Goal: Information Seeking & Learning: Learn about a topic

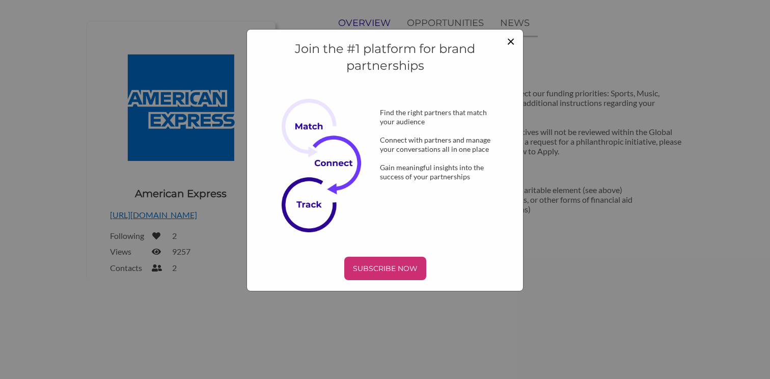
click at [508, 42] on span "×" at bounding box center [510, 40] width 8 height 17
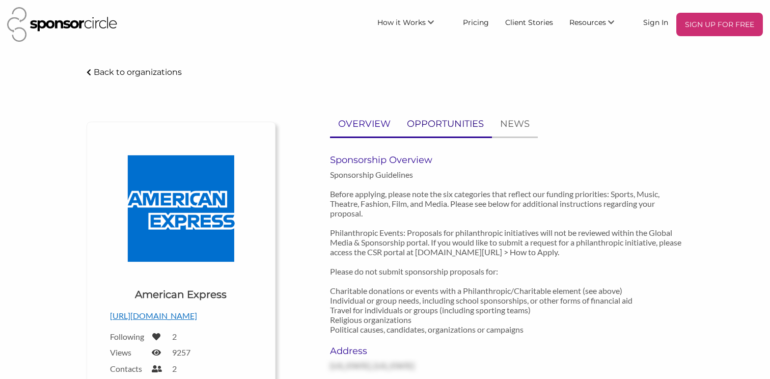
click at [457, 135] on link "OPPORTUNITIES" at bounding box center [445, 123] width 93 height 25
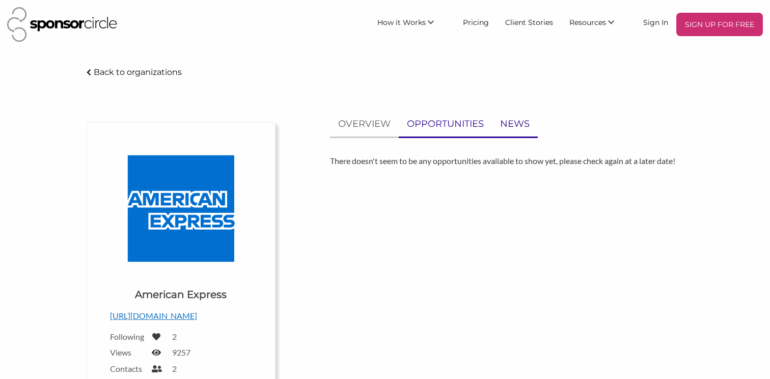
click at [501, 129] on p "NEWS" at bounding box center [515, 124] width 30 height 15
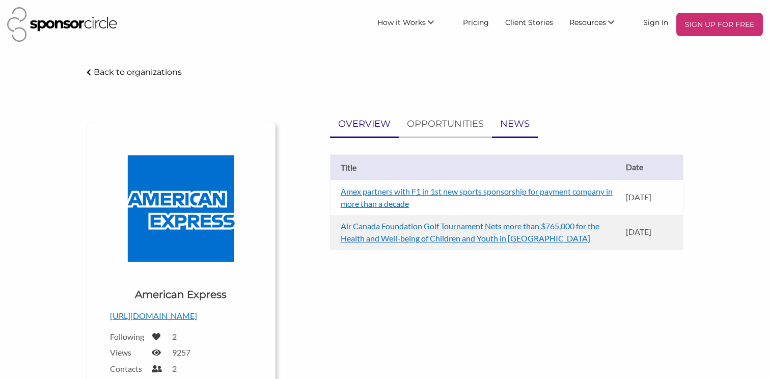
click at [359, 128] on p "OVERVIEW" at bounding box center [364, 124] width 52 height 15
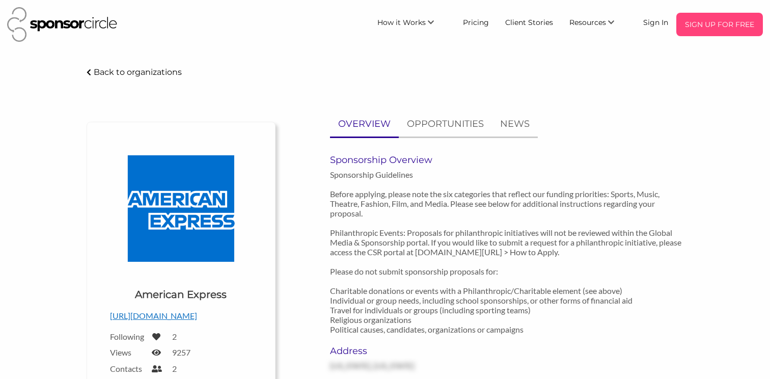
click at [701, 27] on p "SIGN UP FOR FREE" at bounding box center [719, 24] width 78 height 15
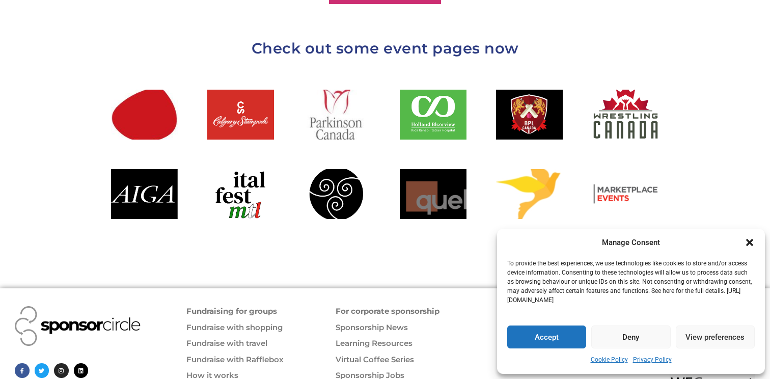
scroll to position [1155, 0]
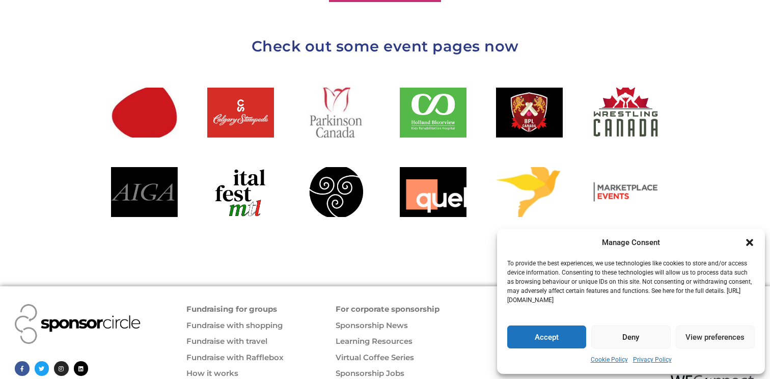
click at [132, 167] on div at bounding box center [144, 192] width 67 height 50
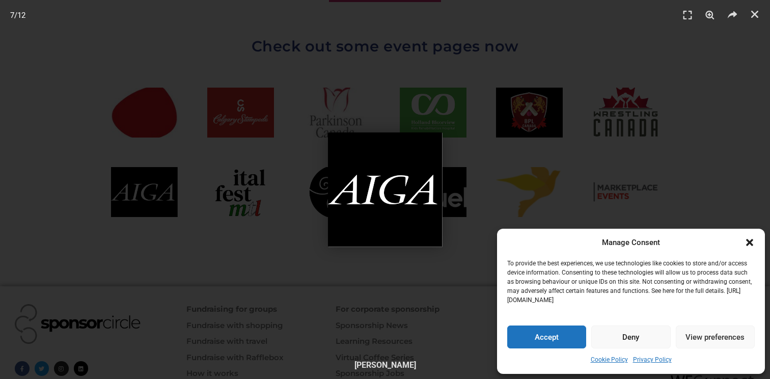
click at [493, 237] on div "7 / 12" at bounding box center [385, 189] width 698 height 307
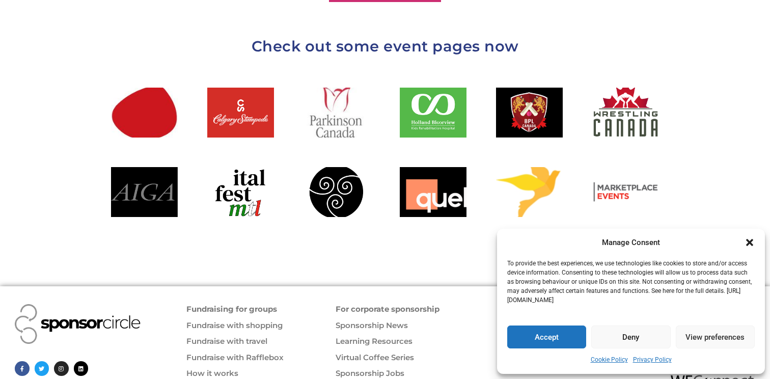
click at [140, 178] on div at bounding box center [144, 192] width 67 height 50
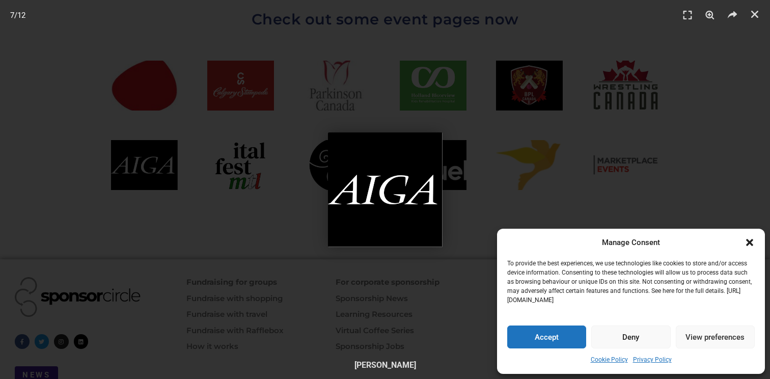
click at [153, 177] on div "7 / 12" at bounding box center [385, 189] width 698 height 307
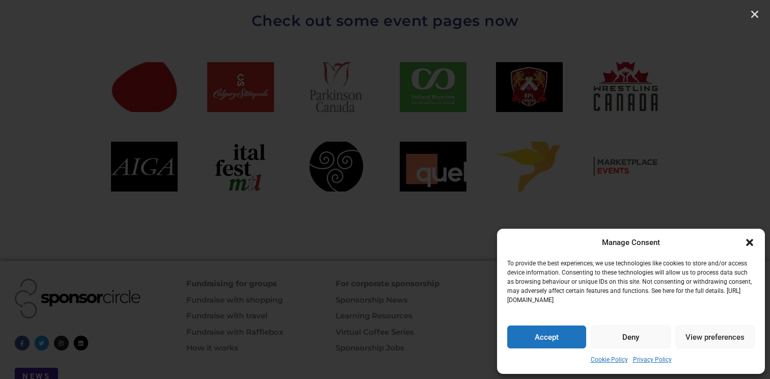
scroll to position [1180, 0]
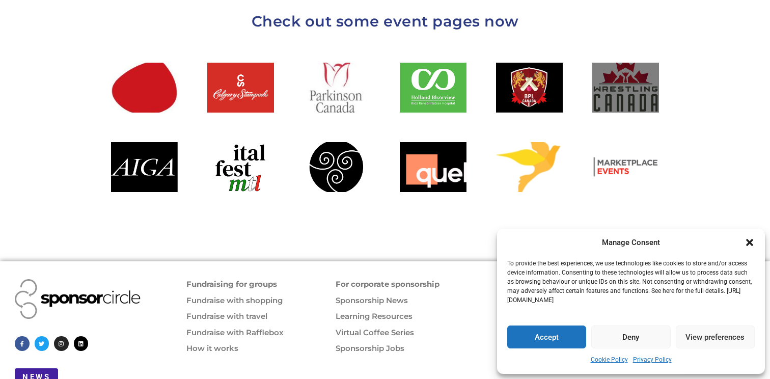
click at [639, 63] on div at bounding box center [625, 88] width 67 height 50
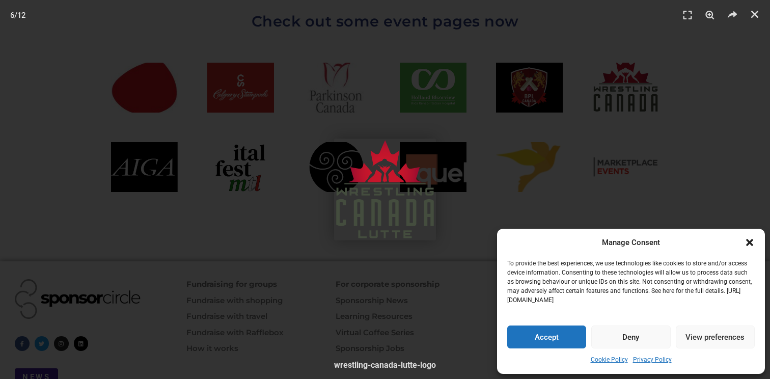
click at [679, 34] on div "6 / 12" at bounding box center [385, 189] width 770 height 379
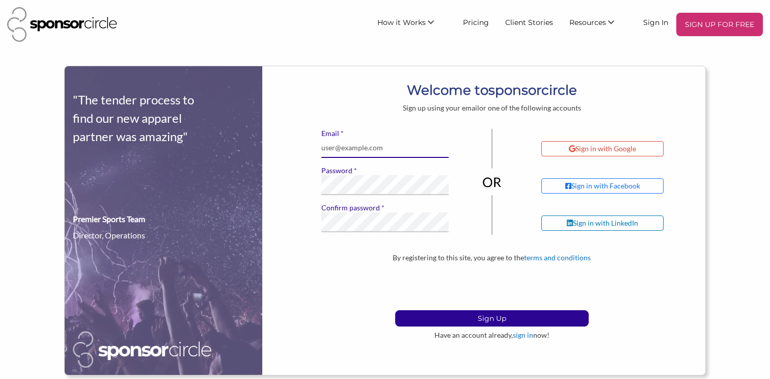
click at [396, 149] on input "* Email" at bounding box center [384, 148] width 127 height 20
type input "[PERSON_NAME][EMAIL_ADDRESS][DOMAIN_NAME]"
click at [491, 318] on button "Sign Up" at bounding box center [491, 318] width 193 height 16
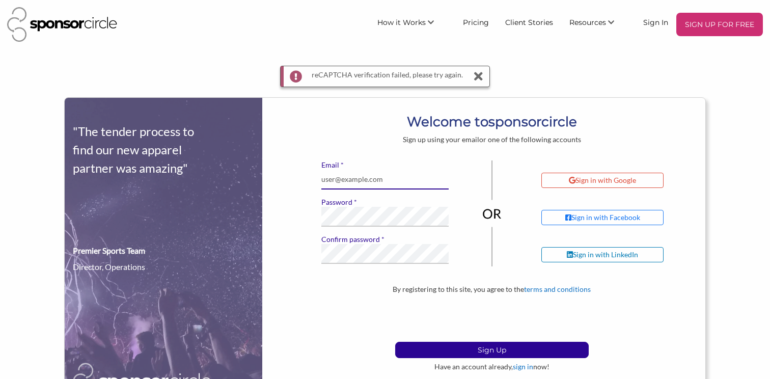
click at [378, 183] on input "* Email" at bounding box center [384, 179] width 127 height 20
type input "[PERSON_NAME][EMAIL_ADDRESS][DOMAIN_NAME]"
click at [491, 349] on button "Sign Up" at bounding box center [491, 350] width 193 height 16
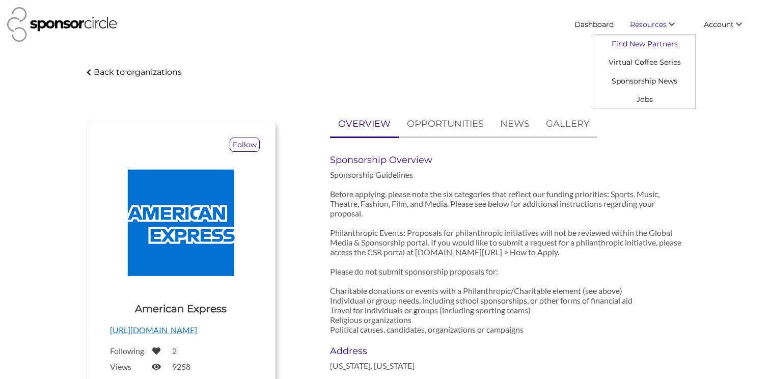
click at [651, 40] on link "Find New Partners" at bounding box center [644, 44] width 101 height 18
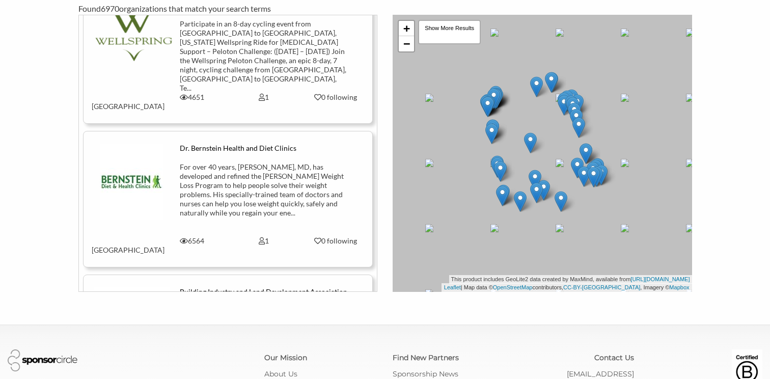
scroll to position [218, 0]
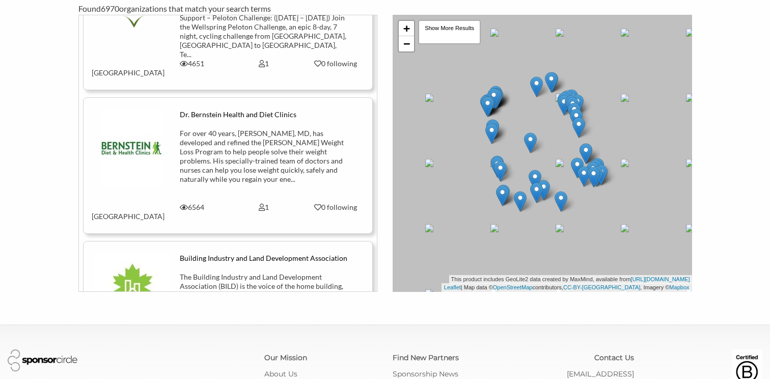
click at [407, 52] on div "+ − Leaflet | Map data © OpenStreetMap contributors, CC-BY-SA , Imagery © Mapbo…" at bounding box center [541, 153] width 299 height 277
click at [408, 48] on link "−" at bounding box center [406, 43] width 15 height 15
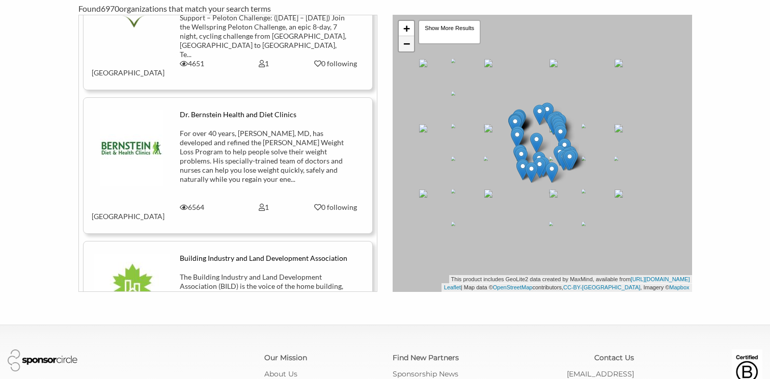
click at [408, 47] on link "−" at bounding box center [406, 43] width 15 height 15
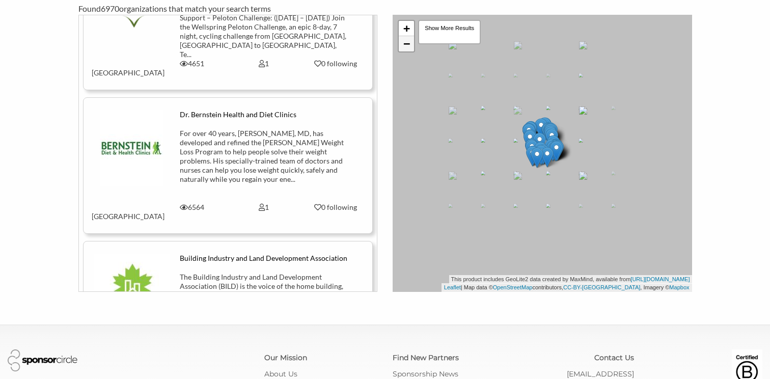
click at [408, 47] on link "−" at bounding box center [406, 43] width 15 height 15
drag, startPoint x: 553, startPoint y: 198, endPoint x: 548, endPoint y: 136, distance: 61.8
click at [548, 136] on div "+ − Leaflet | Map data © OpenStreetMap contributors, CC-BY-SA , Imagery © Mapbo…" at bounding box center [541, 153] width 299 height 277
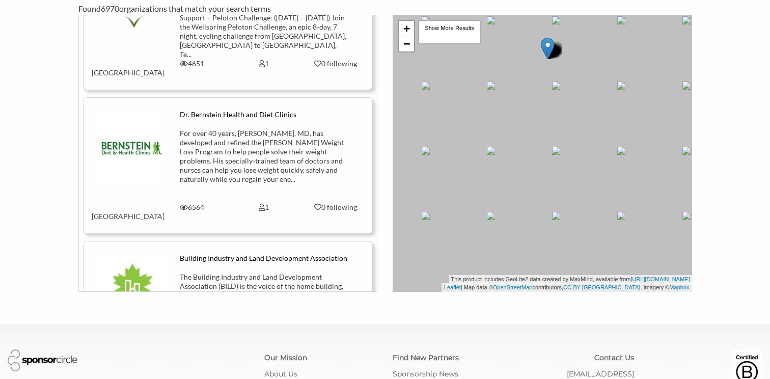
drag, startPoint x: 552, startPoint y: 202, endPoint x: 552, endPoint y: 124, distance: 77.9
click at [552, 124] on div "+ − Leaflet | Map data © OpenStreetMap contributors, CC-BY-SA , Imagery © Mapbo…" at bounding box center [541, 153] width 299 height 277
drag, startPoint x: 475, startPoint y: 160, endPoint x: 630, endPoint y: 160, distance: 155.2
click at [630, 160] on div "+ − Leaflet | Map data © OpenStreetMap contributors, CC-BY-SA , Imagery © Mapbo…" at bounding box center [541, 153] width 299 height 277
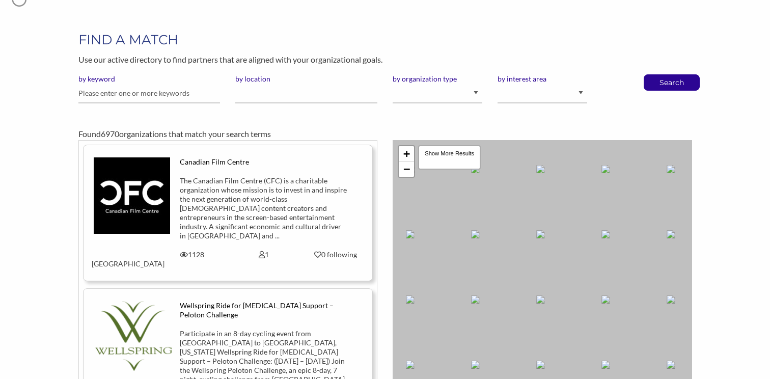
scroll to position [24, 0]
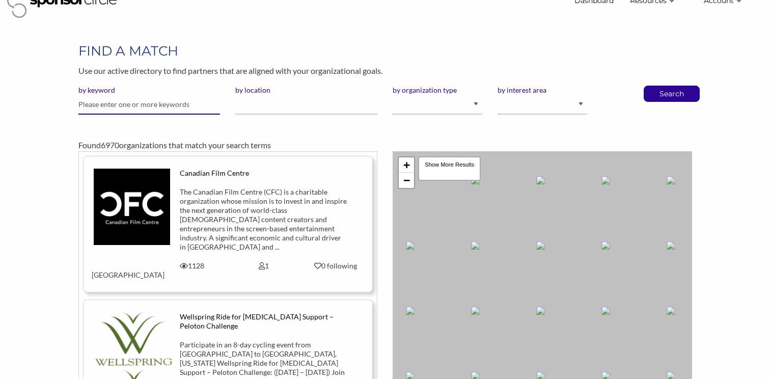
click at [146, 105] on input "text" at bounding box center [149, 105] width 142 height 20
click at [270, 110] on input "by location" at bounding box center [306, 105] width 142 height 20
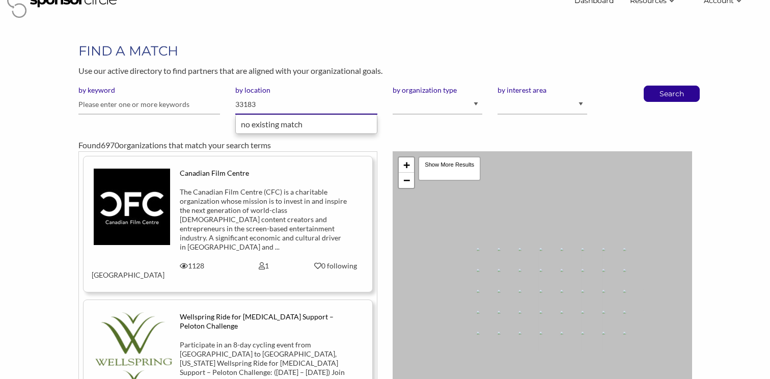
type input "33183"
click at [671, 93] on button "Search" at bounding box center [672, 93] width 34 height 15
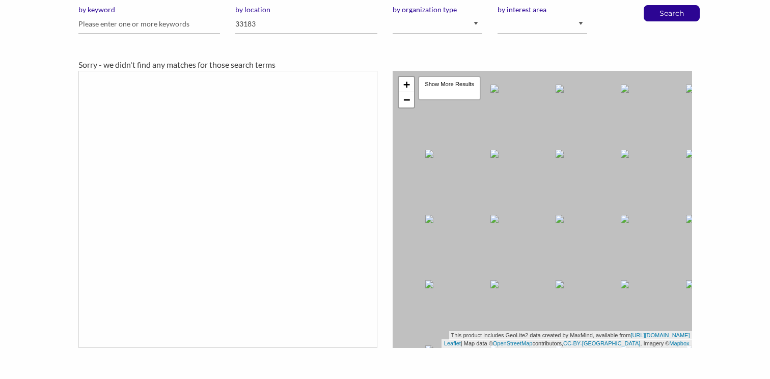
scroll to position [112, 0]
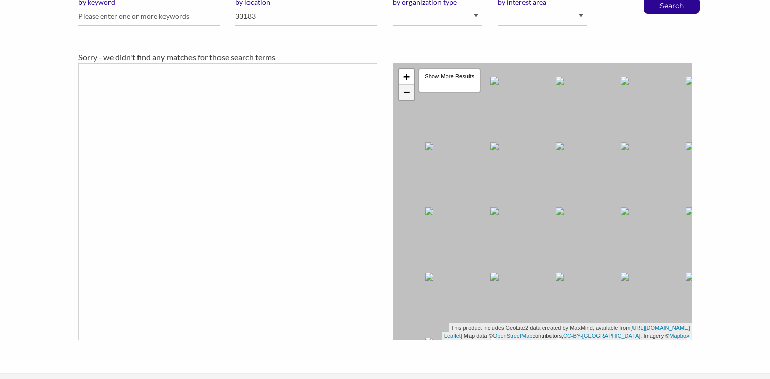
click at [404, 88] on link "−" at bounding box center [406, 91] width 15 height 15
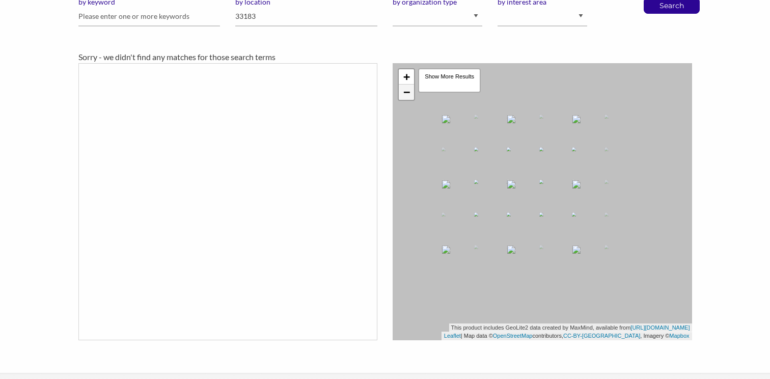
click at [404, 88] on link "−" at bounding box center [406, 91] width 15 height 15
click at [309, 27] on div "by location 33183" at bounding box center [306, 15] width 157 height 37
click at [309, 25] on input "33183" at bounding box center [306, 17] width 142 height 20
type input "3"
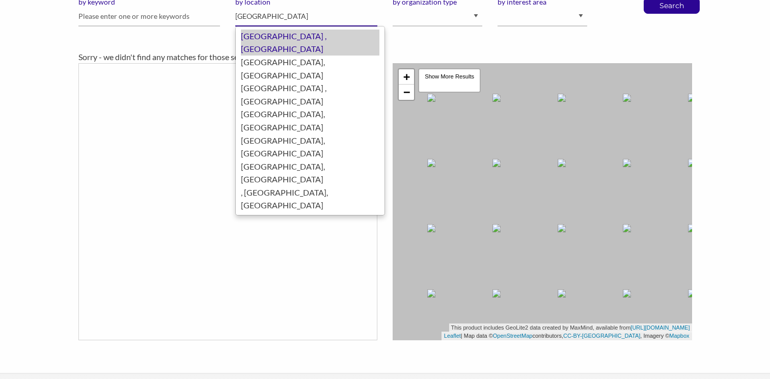
click at [308, 36] on div "Miami , United States of America" at bounding box center [310, 43] width 138 height 26
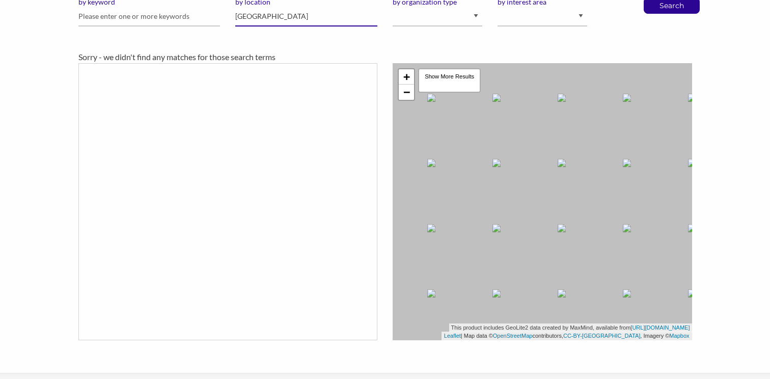
click at [275, 21] on input "Miami" at bounding box center [306, 17] width 142 height 20
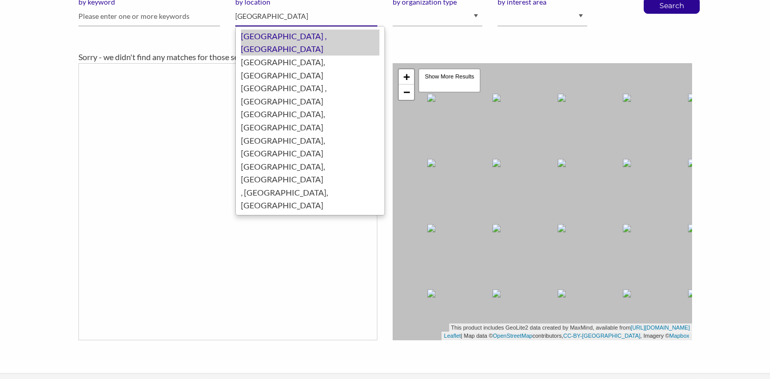
click at [253, 36] on div "Miami , United States of America" at bounding box center [310, 43] width 138 height 26
type input "Miami"
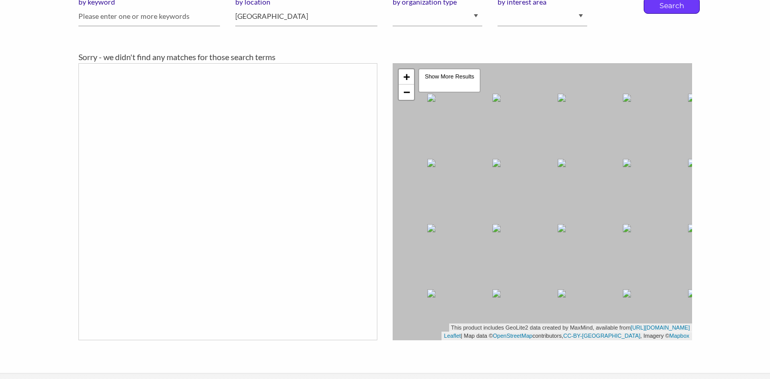
click at [664, 8] on p "Search" at bounding box center [672, 5] width 34 height 15
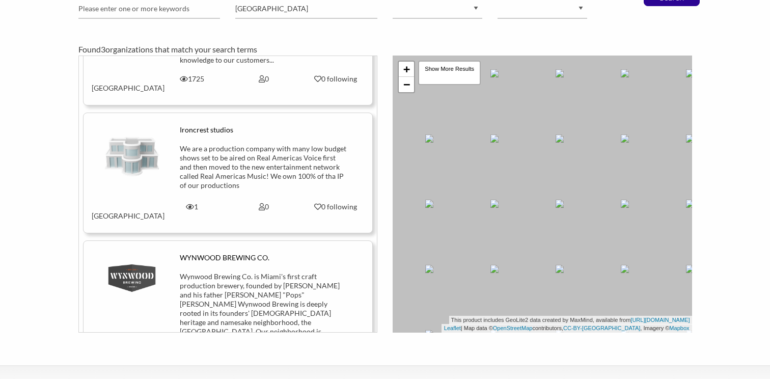
scroll to position [124, 0]
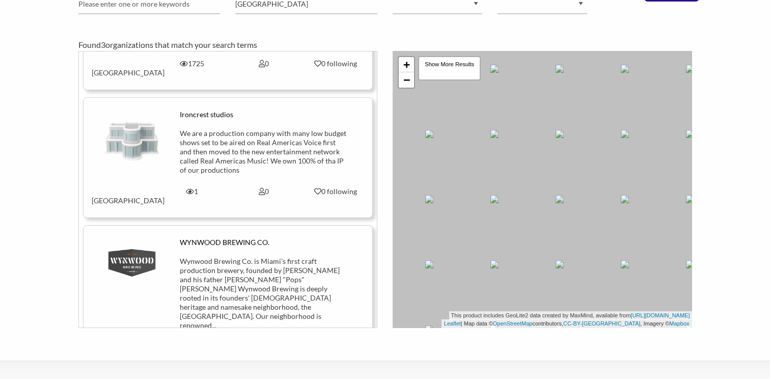
click at [197, 257] on div "Wynwood Brewing Co. is Miami's first craft production brewery, founded by [PERS…" at bounding box center [264, 293] width 168 height 73
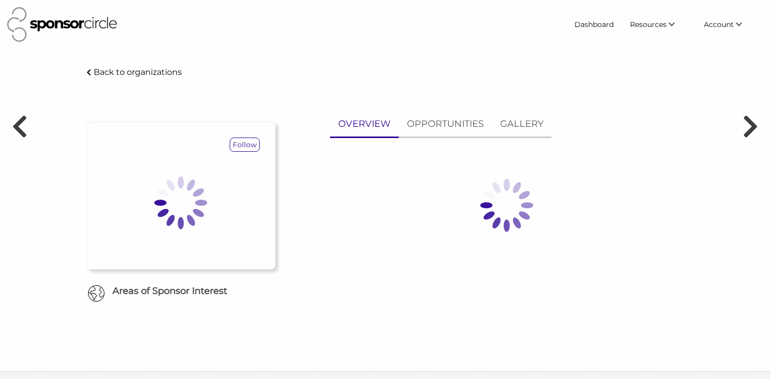
click at [239, 256] on div "Follow" at bounding box center [181, 196] width 189 height 148
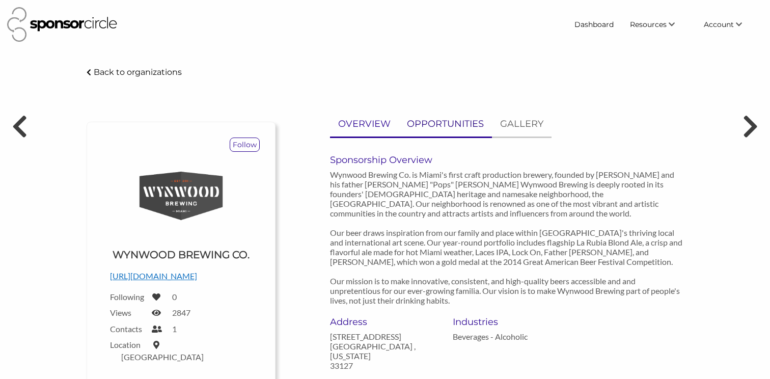
click at [444, 122] on p "OPPORTUNITIES" at bounding box center [445, 124] width 77 height 15
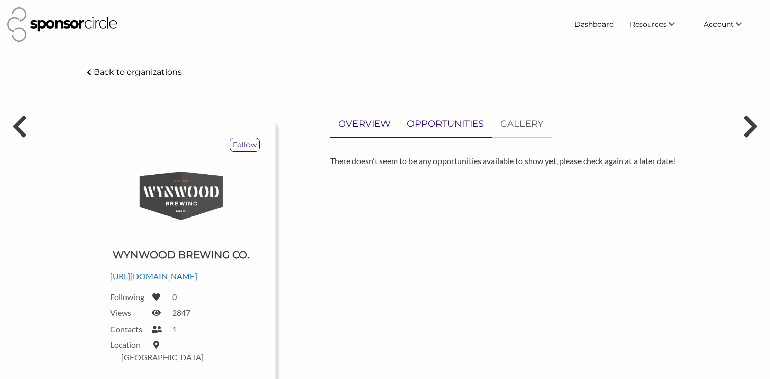
click at [357, 126] on p "OVERVIEW" at bounding box center [364, 124] width 52 height 15
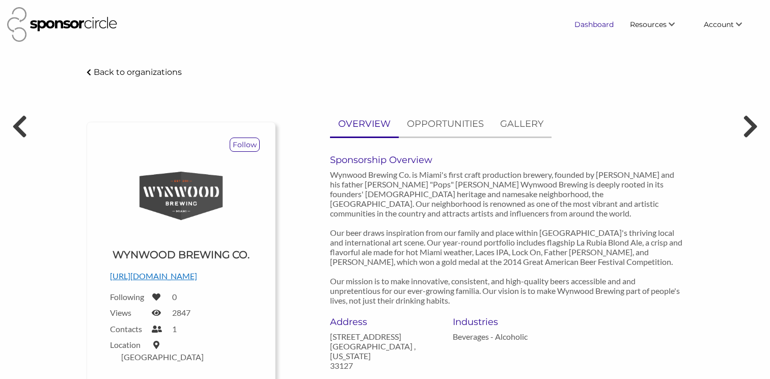
click at [598, 27] on link "Dashboard" at bounding box center [593, 24] width 55 height 18
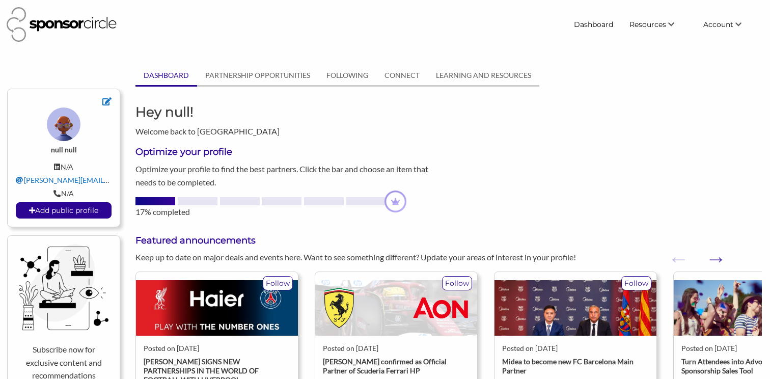
scroll to position [0, 1]
click at [255, 70] on link "PARTNERSHIP OPPORTUNITIES" at bounding box center [257, 75] width 121 height 19
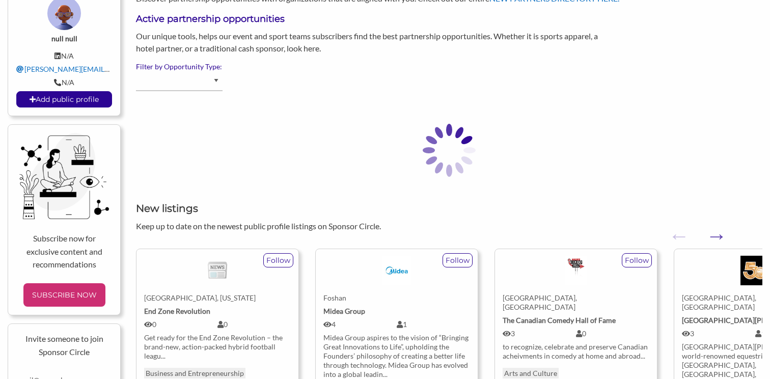
scroll to position [142, 0]
